Goal: Transaction & Acquisition: Purchase product/service

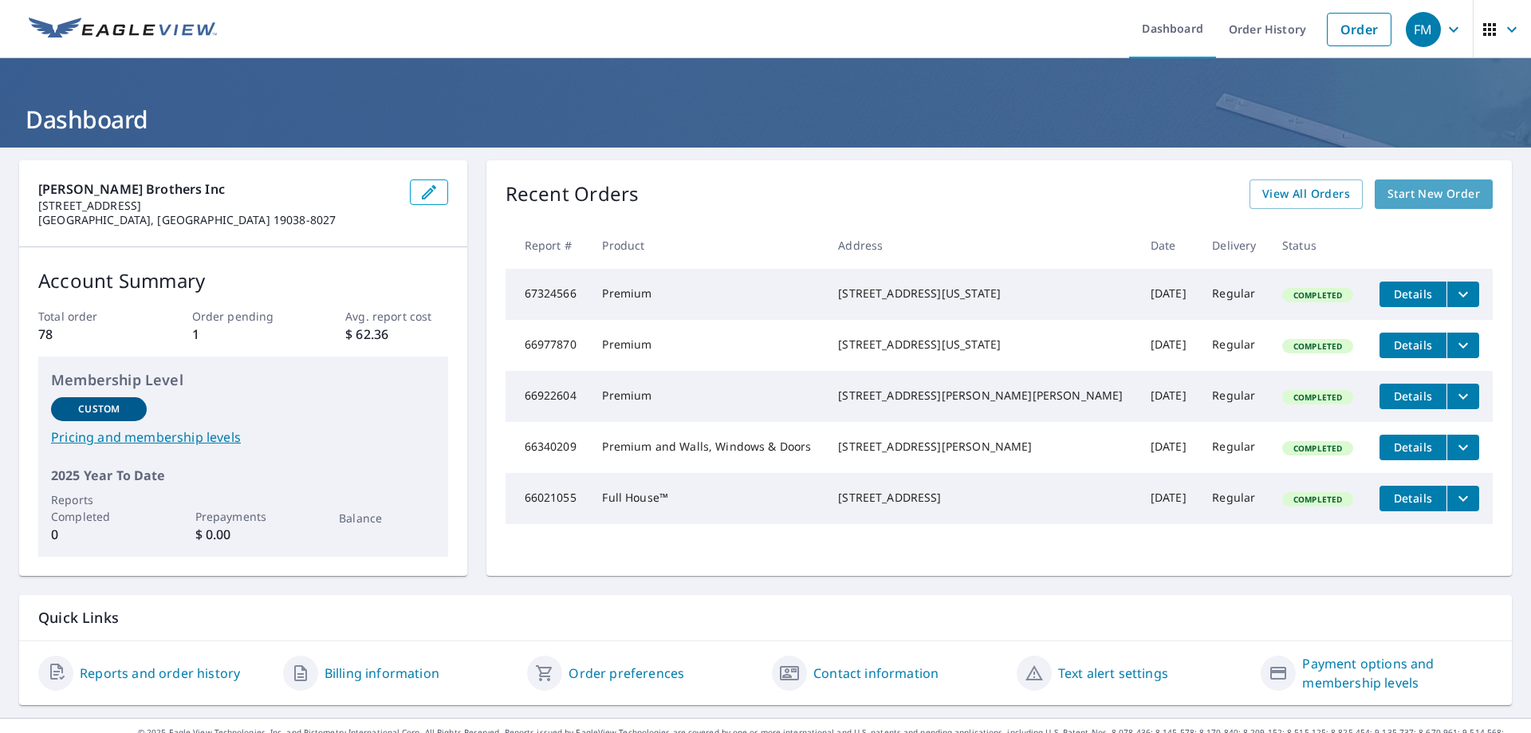
click at [1388, 190] on span "Start New Order" at bounding box center [1434, 194] width 93 height 20
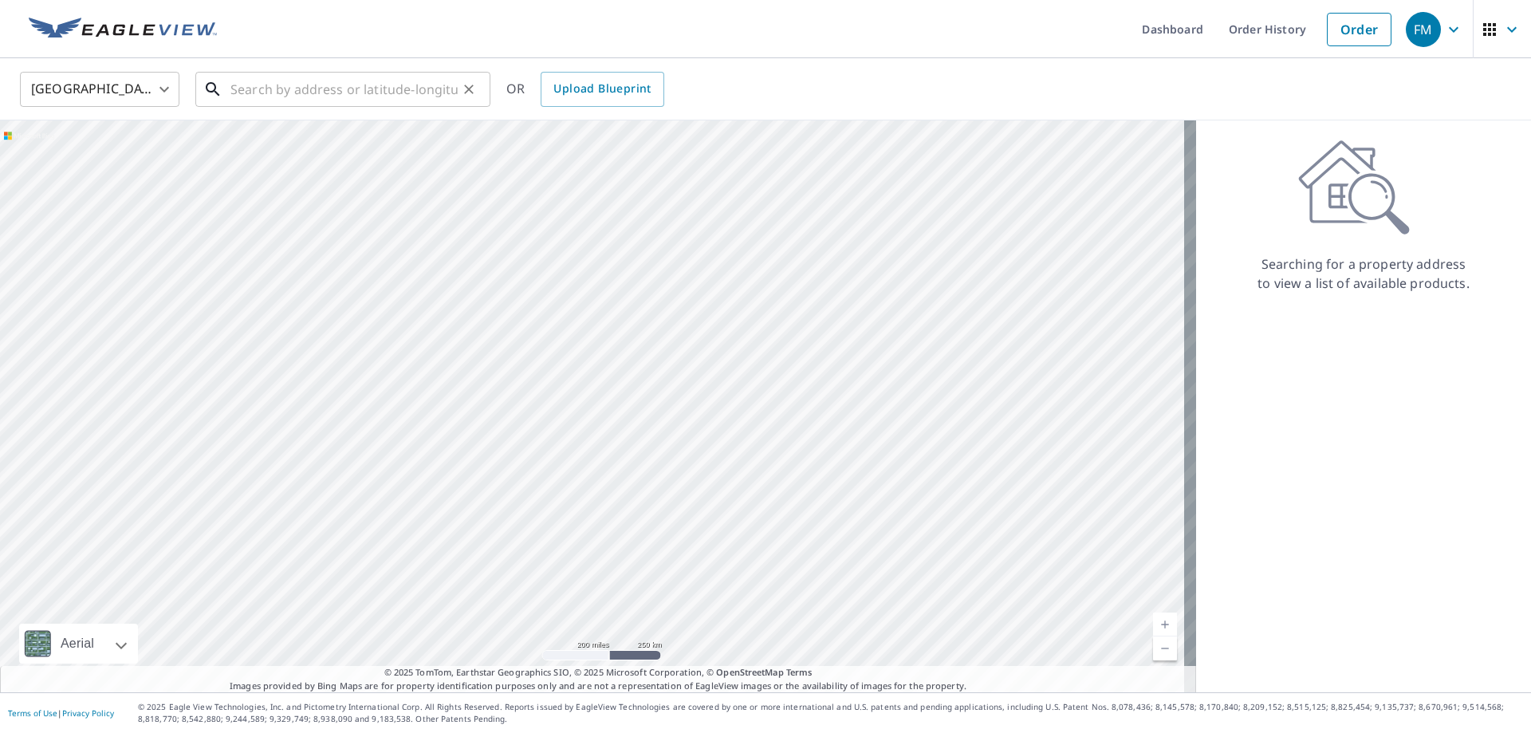
click at [292, 74] on input "text" at bounding box center [343, 89] width 227 height 45
drag, startPoint x: 289, startPoint y: 85, endPoint x: 261, endPoint y: 91, distance: 29.2
click at [261, 91] on input "text" at bounding box center [343, 89] width 227 height 45
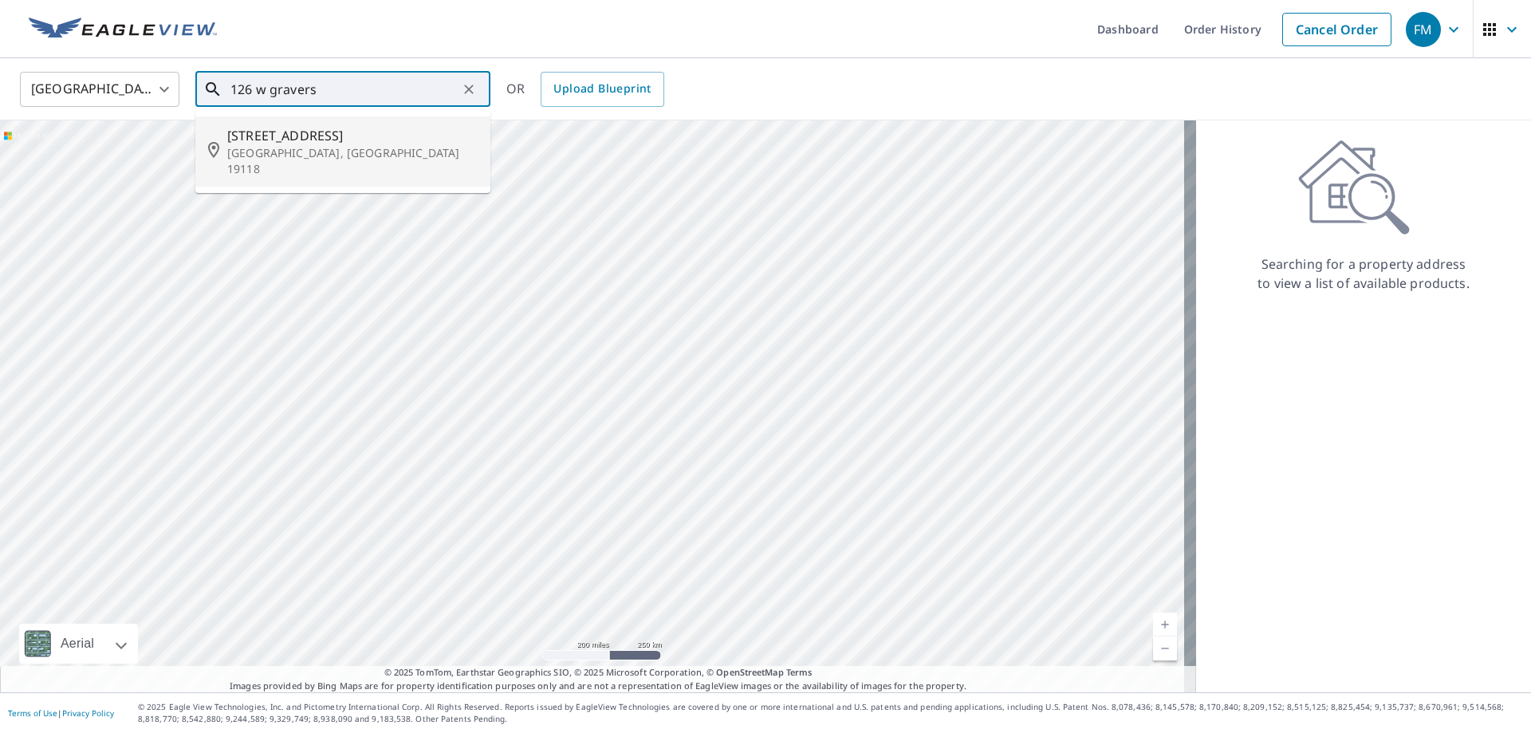
click at [288, 157] on p "[GEOGRAPHIC_DATA], [GEOGRAPHIC_DATA] 19118" at bounding box center [352, 161] width 250 height 32
type input "[STREET_ADDRESS]"
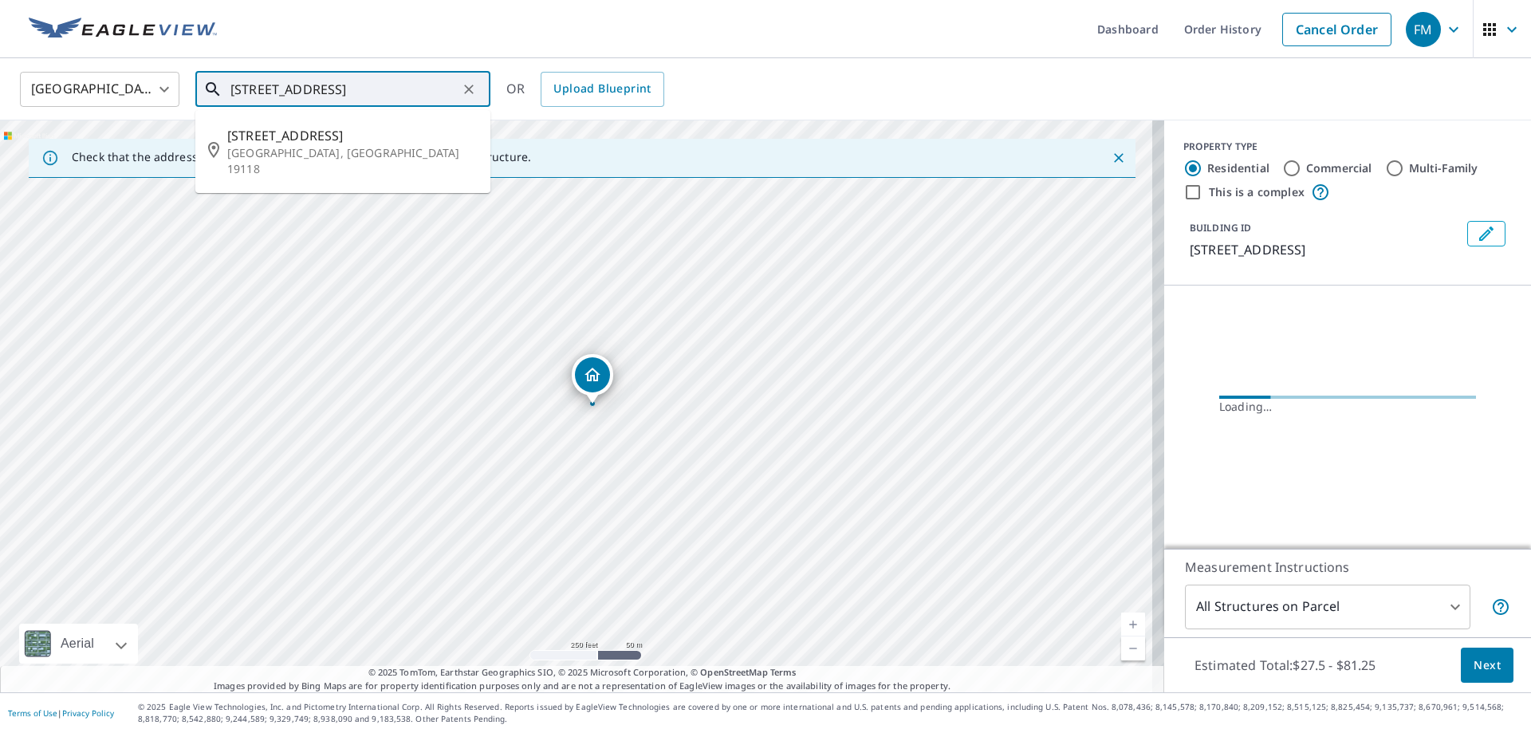
click at [330, 96] on input "[STREET_ADDRESS]" at bounding box center [343, 89] width 227 height 45
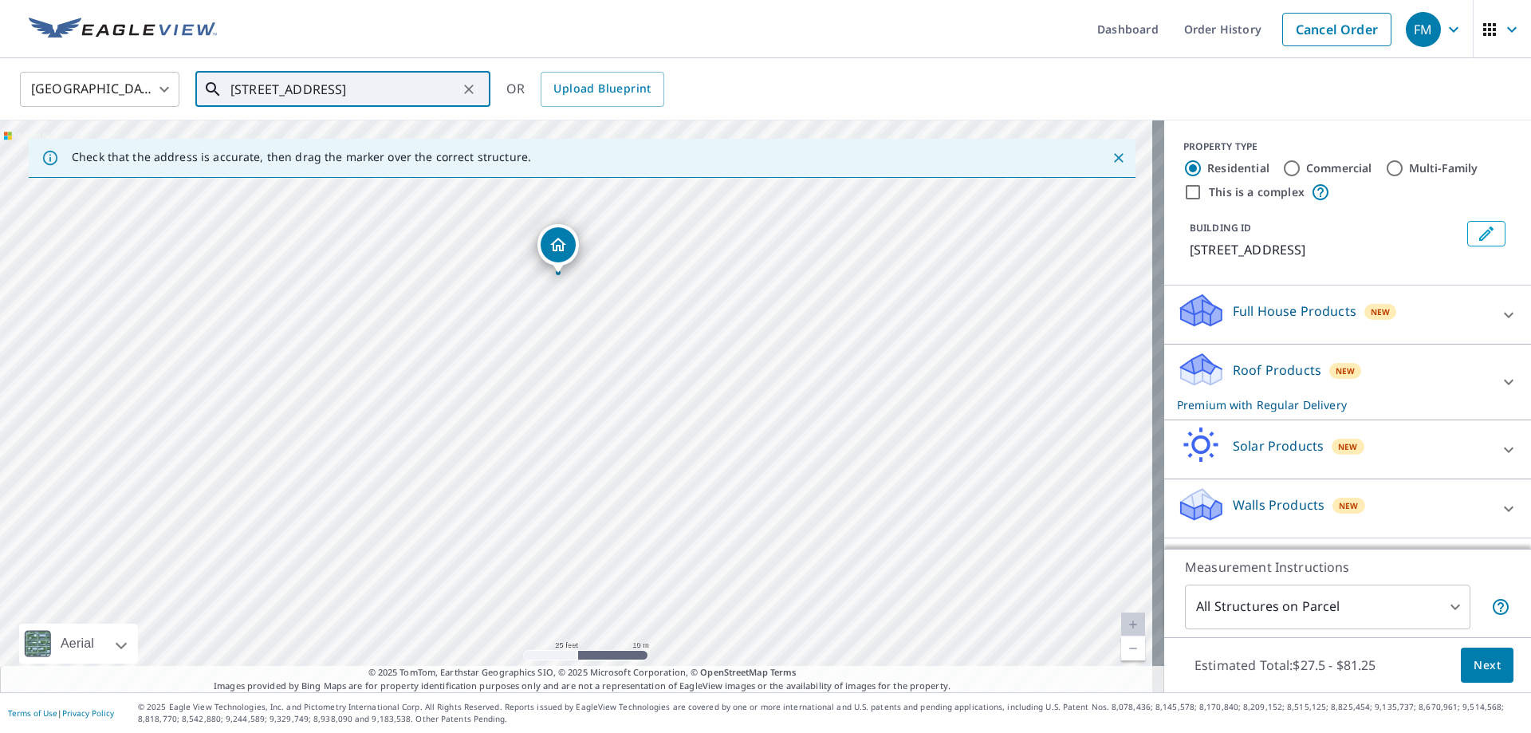
drag, startPoint x: 644, startPoint y: 419, endPoint x: 624, endPoint y: 331, distance: 90.9
click at [624, 331] on div "[STREET_ADDRESS]" at bounding box center [582, 406] width 1164 height 572
click at [1499, 389] on icon at bounding box center [1508, 381] width 19 height 19
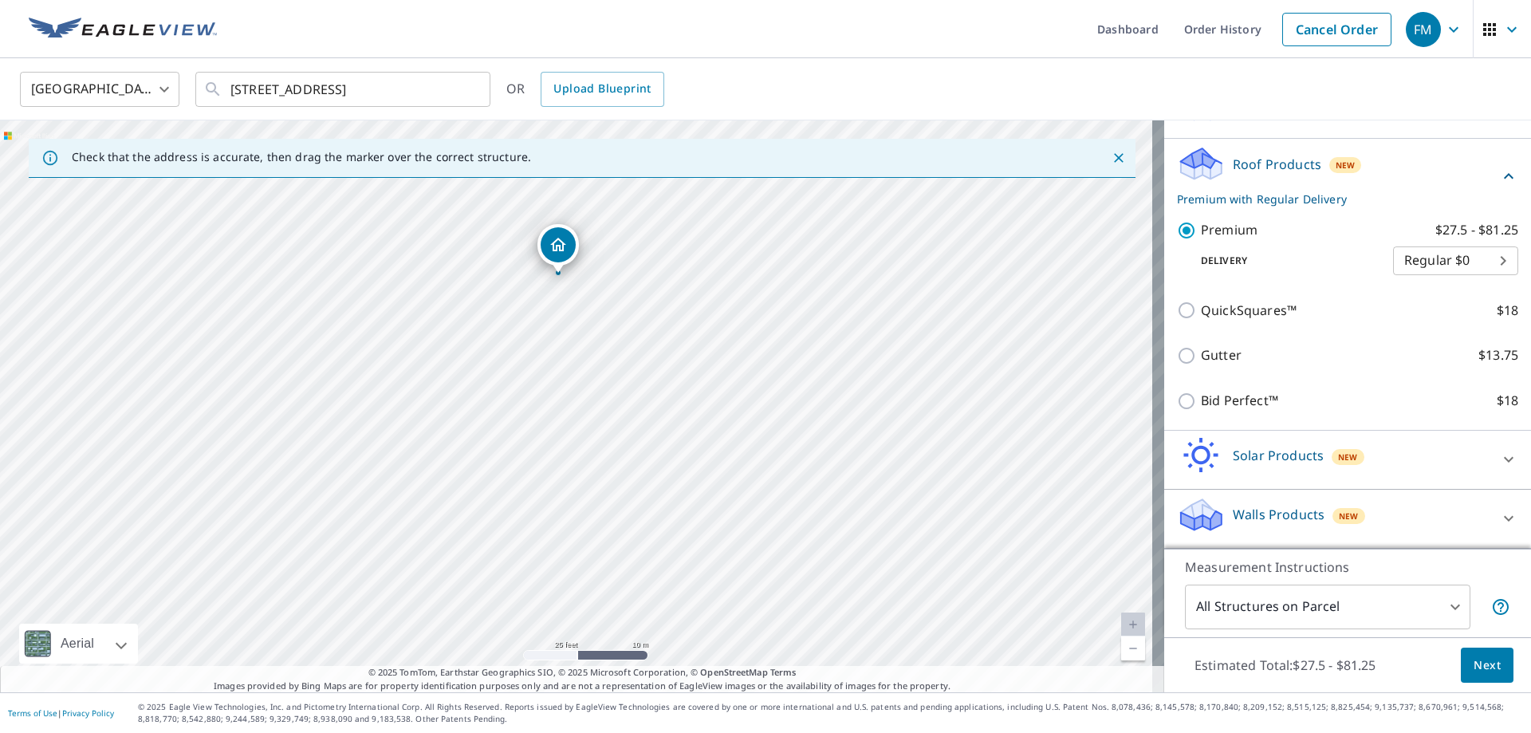
scroll to position [248, 0]
click at [1486, 664] on span "Next" at bounding box center [1487, 666] width 27 height 20
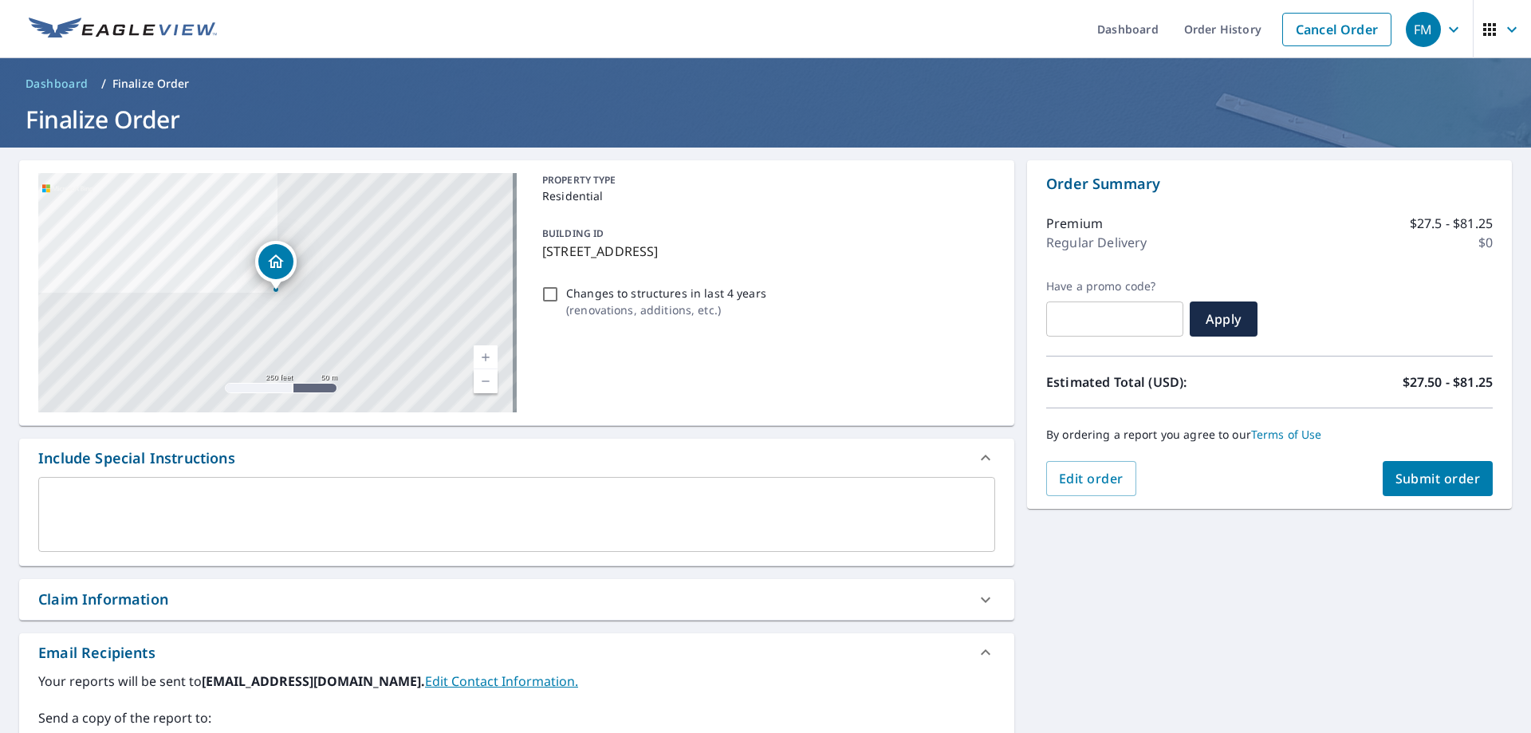
click at [1417, 483] on span "Submit order" at bounding box center [1438, 479] width 85 height 18
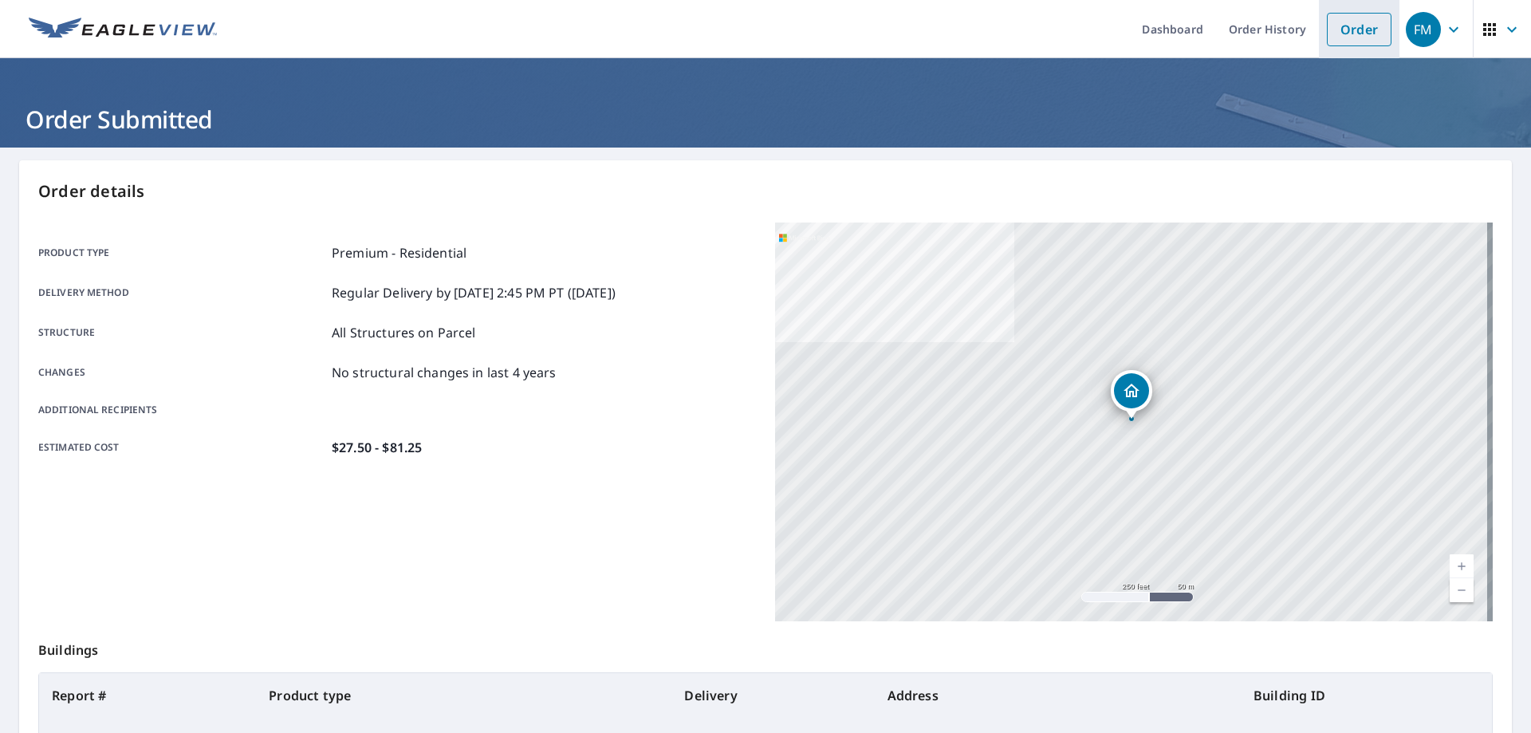
click at [1329, 40] on link "Order" at bounding box center [1359, 29] width 65 height 33
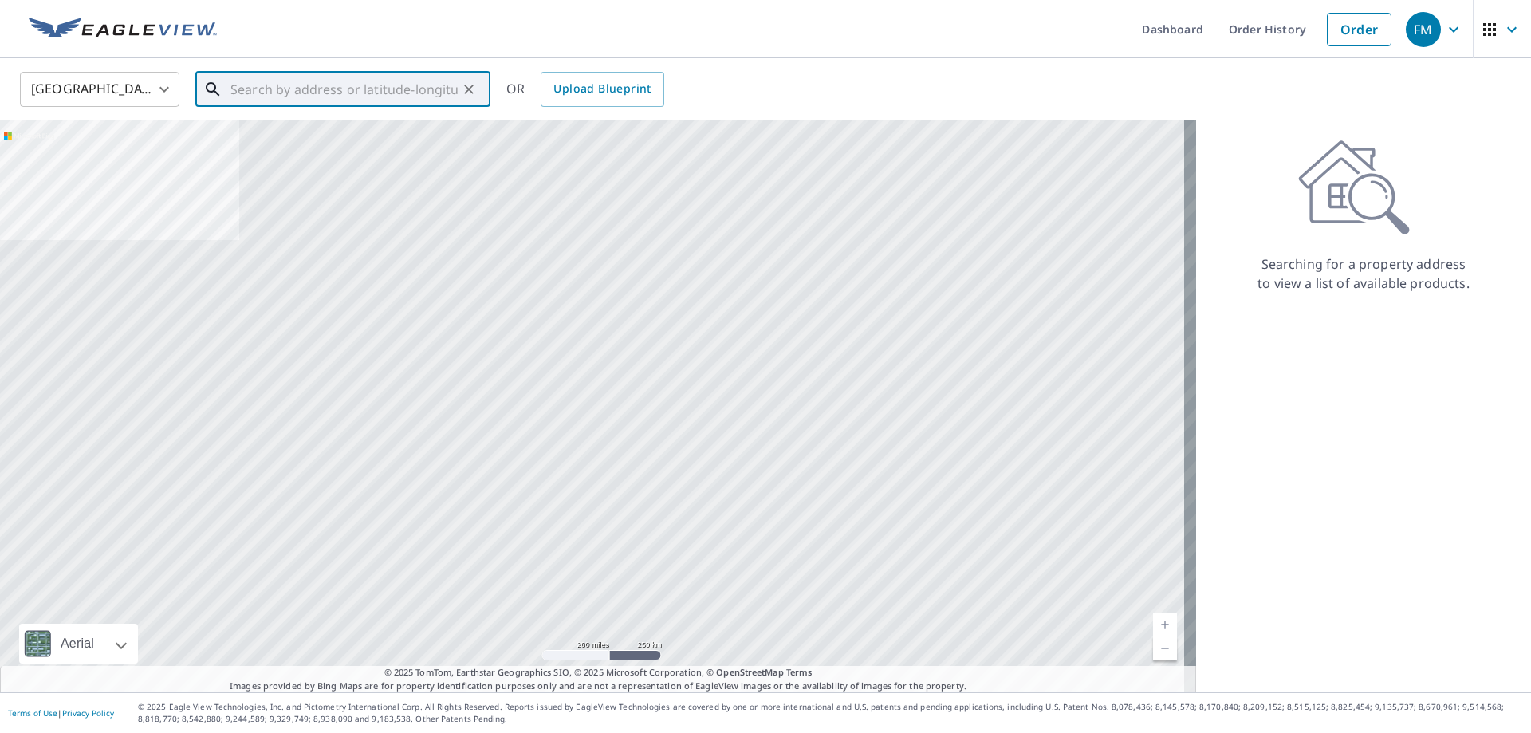
click at [301, 94] on input "text" at bounding box center [343, 89] width 227 height 45
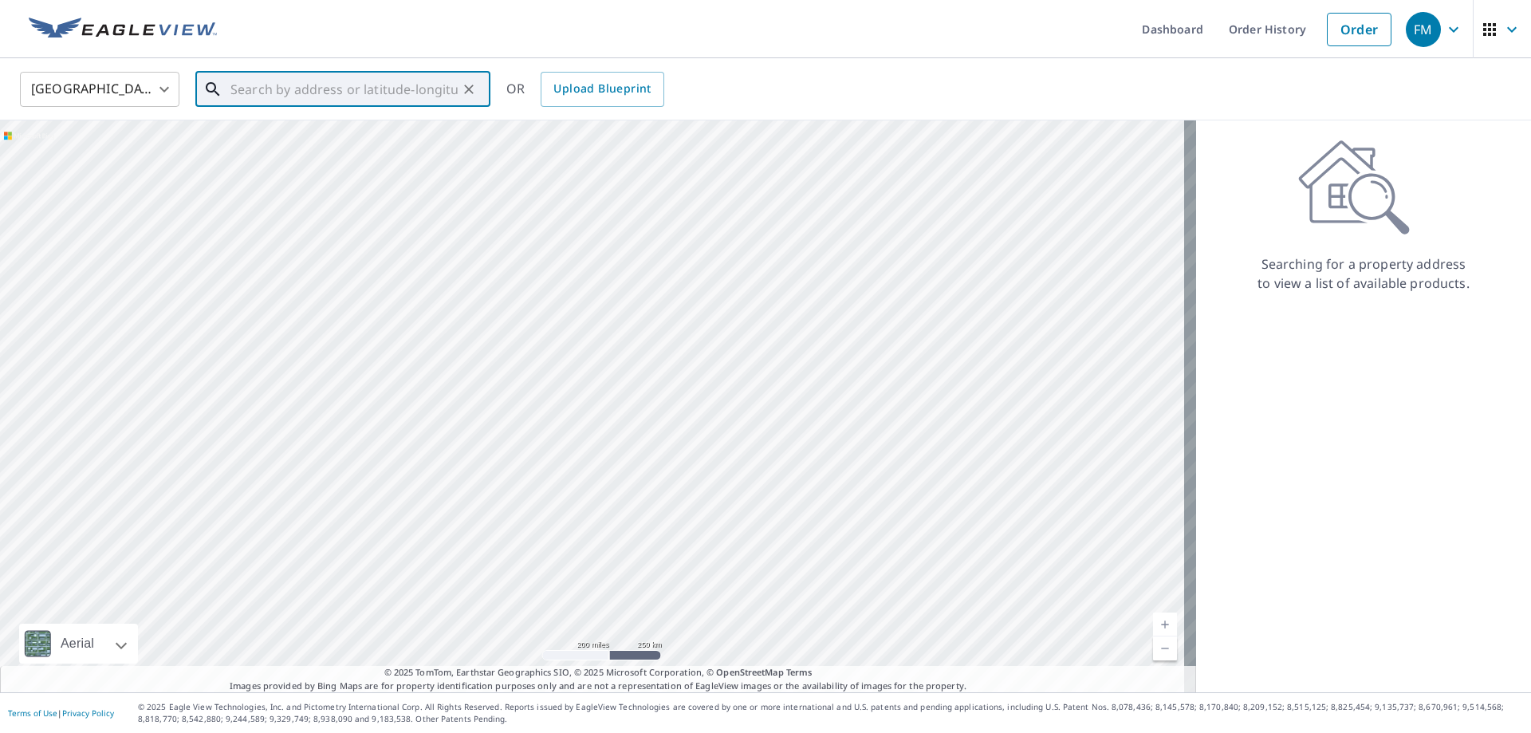
paste input "[STREET_ADDRESS]"
click at [281, 92] on input "[STREET_ADDRESS]" at bounding box center [343, 89] width 227 height 45
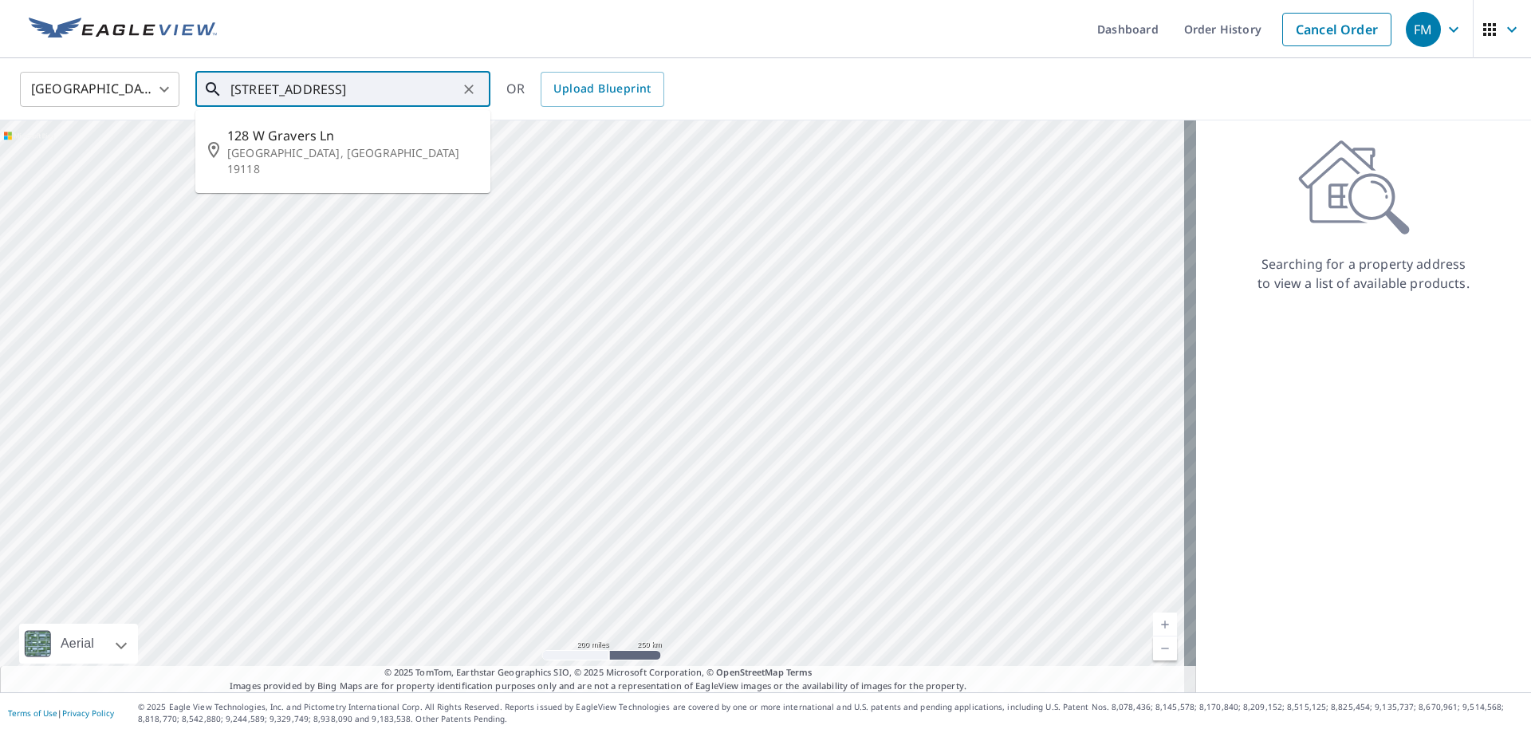
type input "[STREET_ADDRESS]"
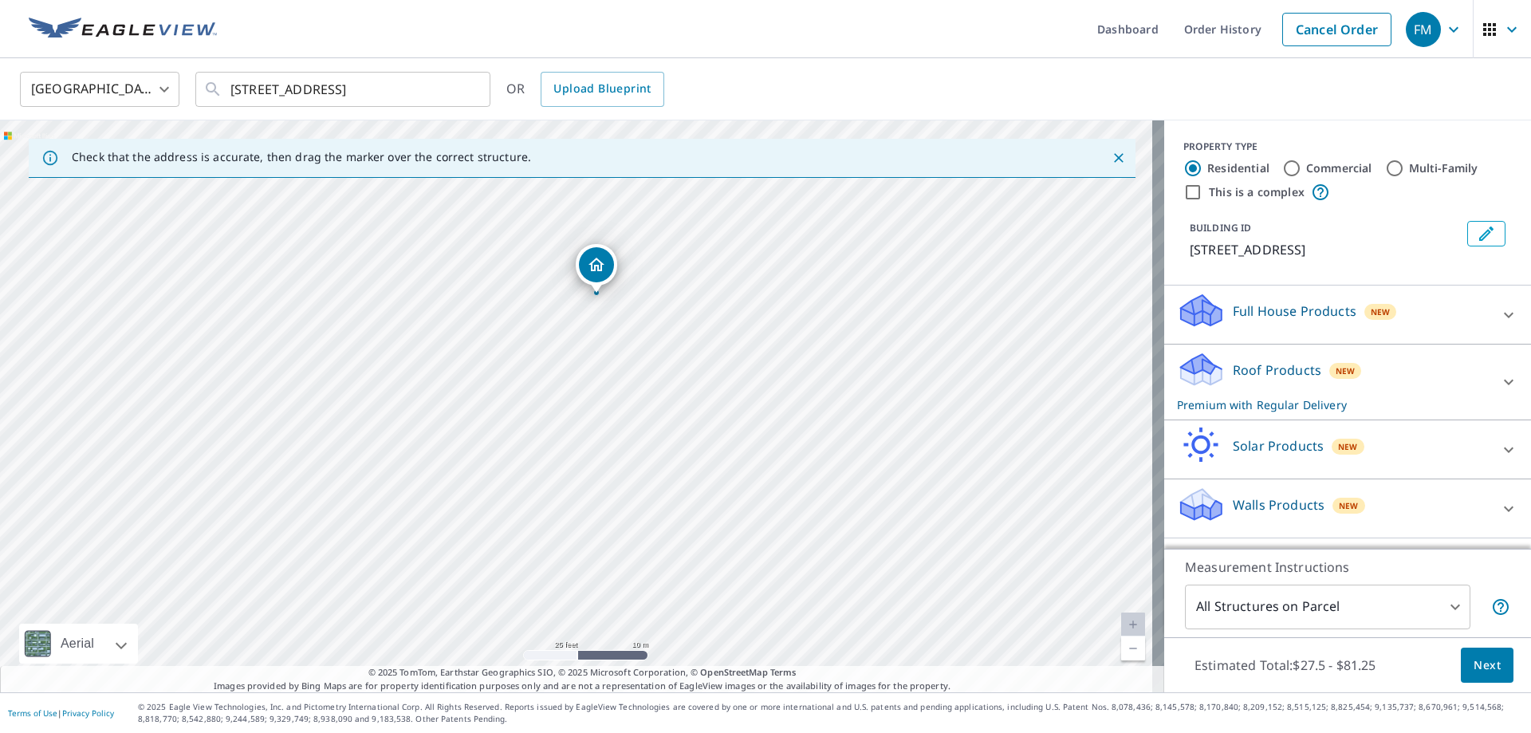
drag, startPoint x: 680, startPoint y: 294, endPoint x: 689, endPoint y: 282, distance: 14.8
click at [689, 282] on div "[STREET_ADDRESS]" at bounding box center [582, 406] width 1164 height 572
drag, startPoint x: 636, startPoint y: 361, endPoint x: 681, endPoint y: 427, distance: 79.8
click at [681, 427] on div "[STREET_ADDRESS]" at bounding box center [582, 406] width 1164 height 572
click at [1499, 389] on icon at bounding box center [1508, 381] width 19 height 19
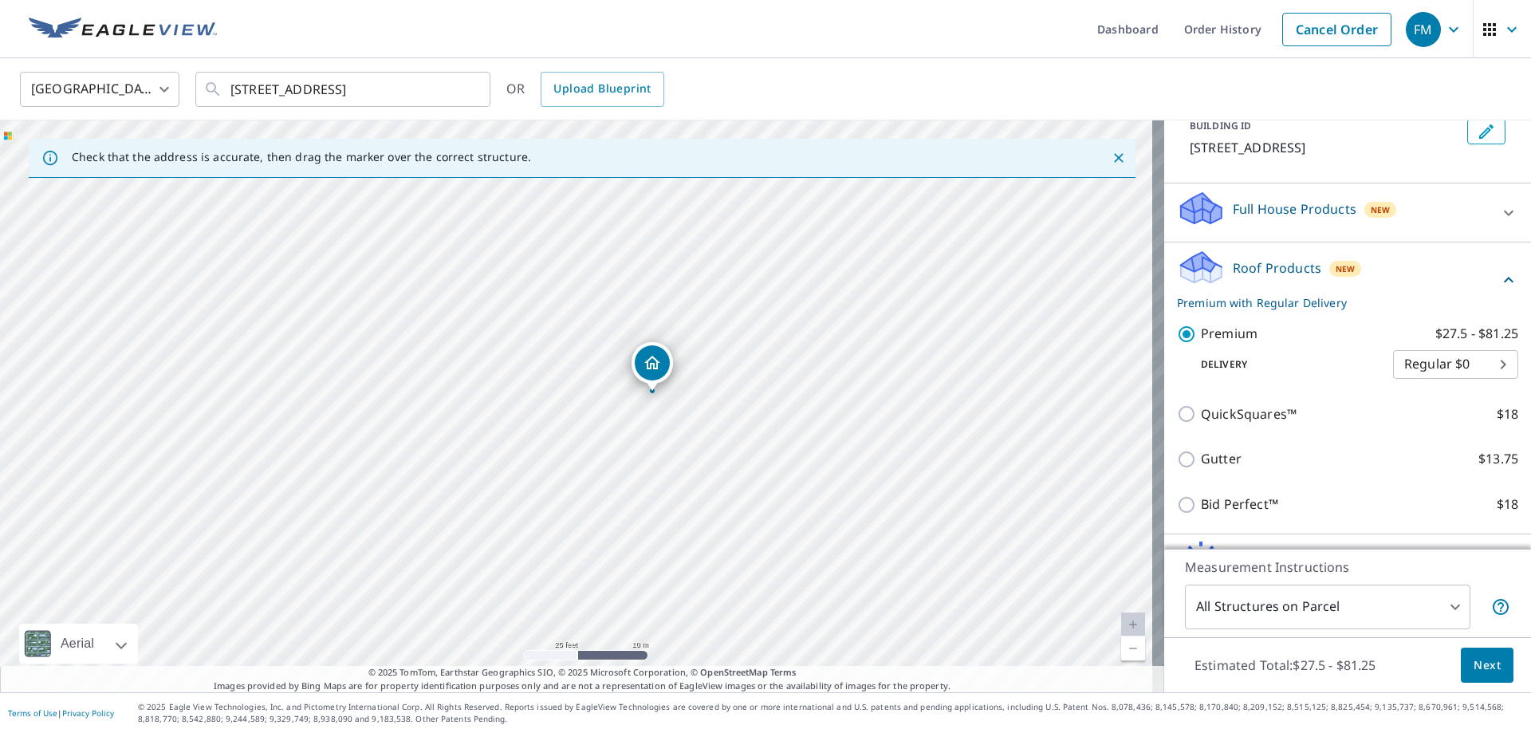
scroll to position [159, 0]
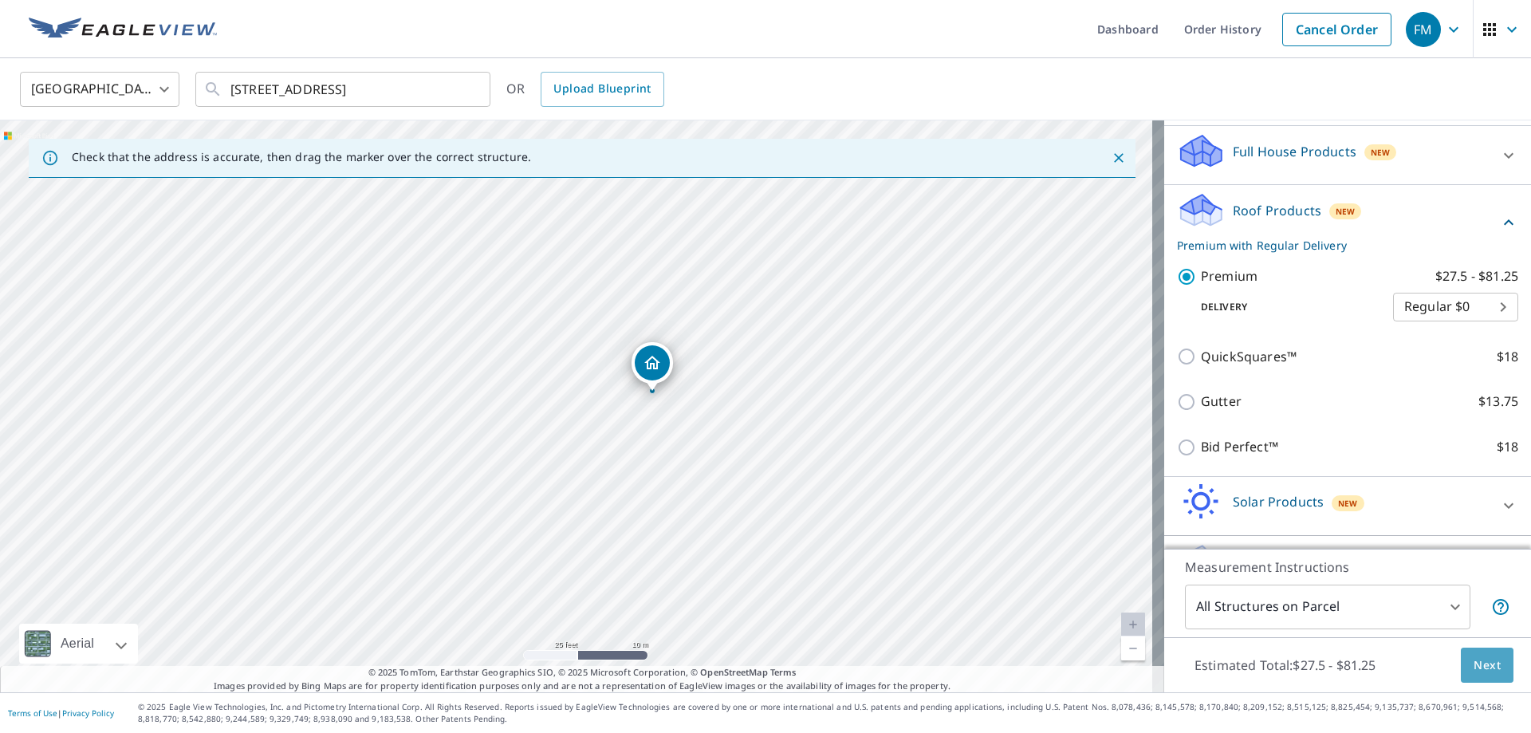
click at [1482, 672] on span "Next" at bounding box center [1487, 666] width 27 height 20
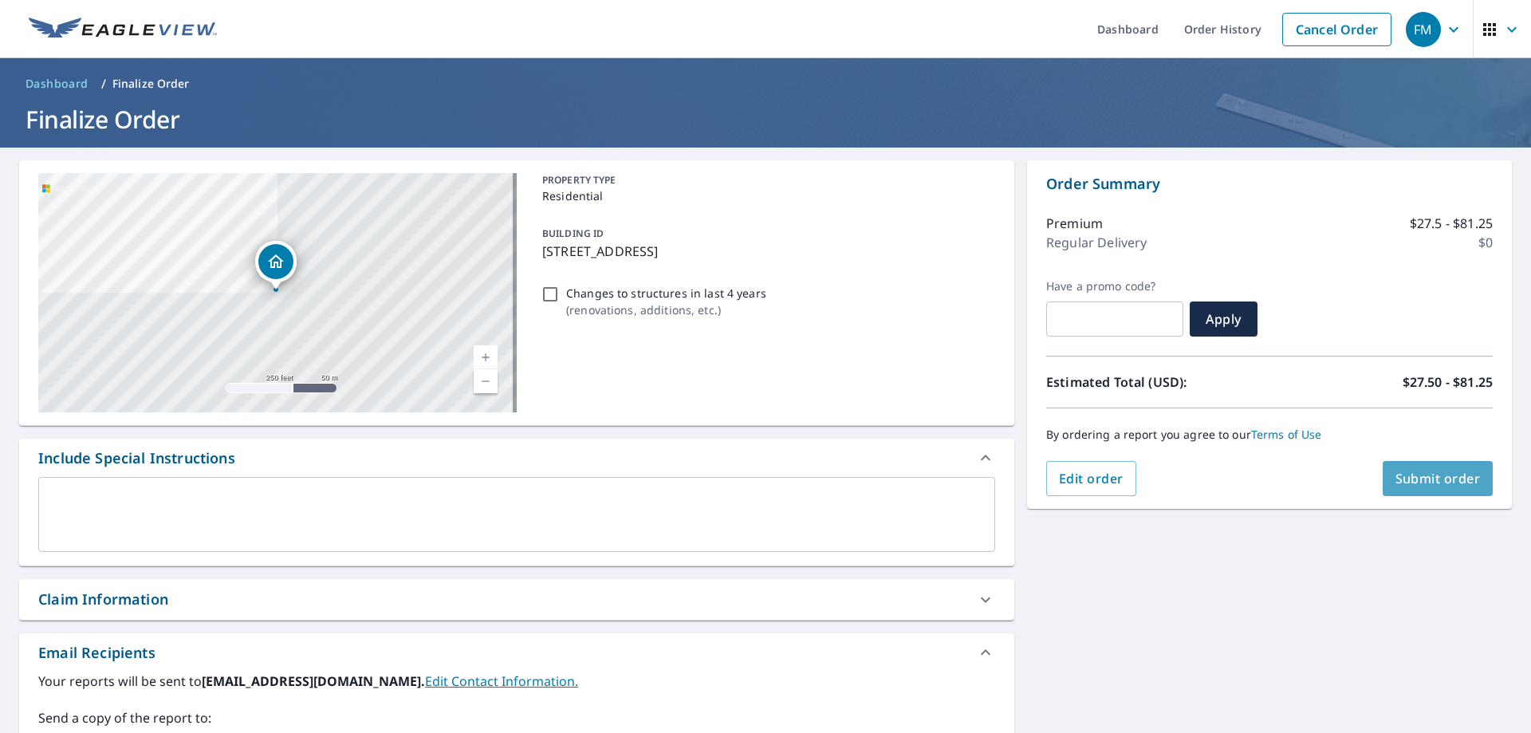
click at [1438, 485] on span "Submit order" at bounding box center [1438, 479] width 85 height 18
